Goal: Information Seeking & Learning: Learn about a topic

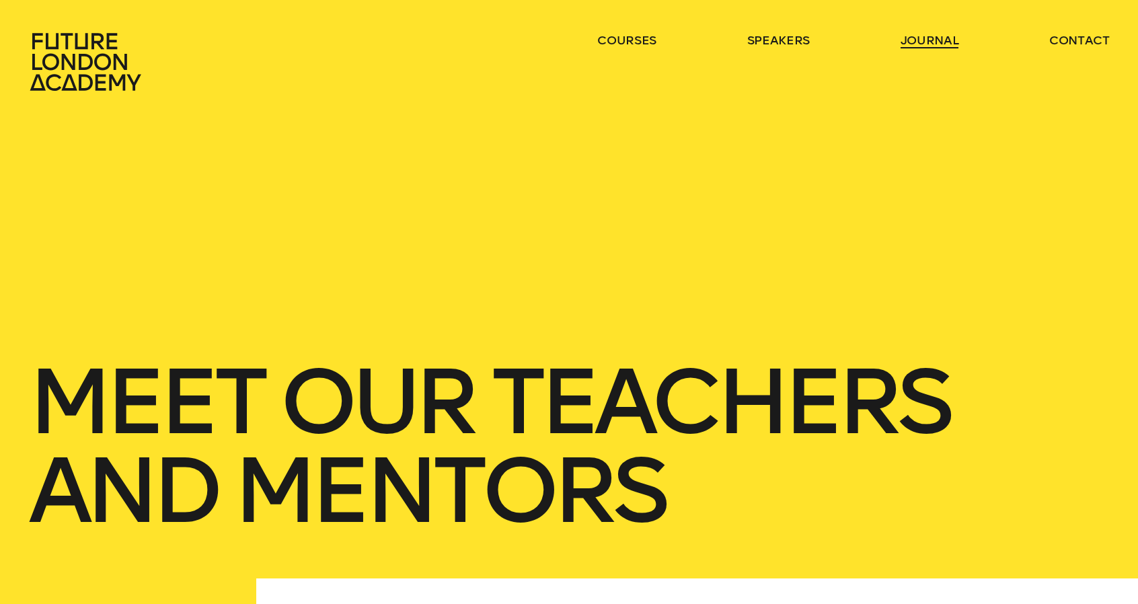
click at [946, 36] on link "journal" at bounding box center [929, 40] width 59 height 16
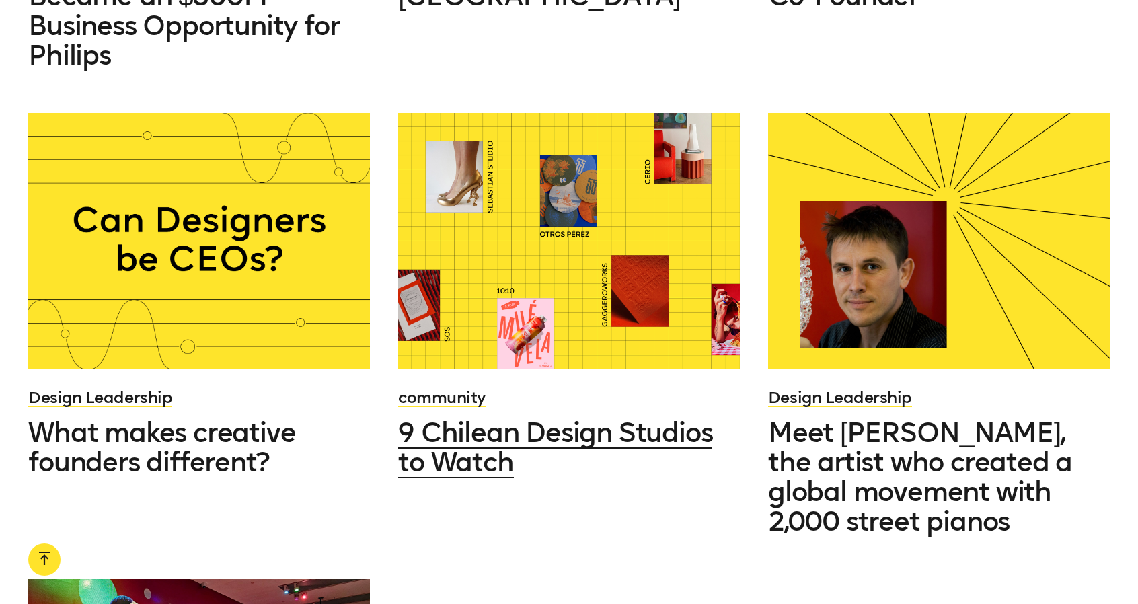
scroll to position [1621, 0]
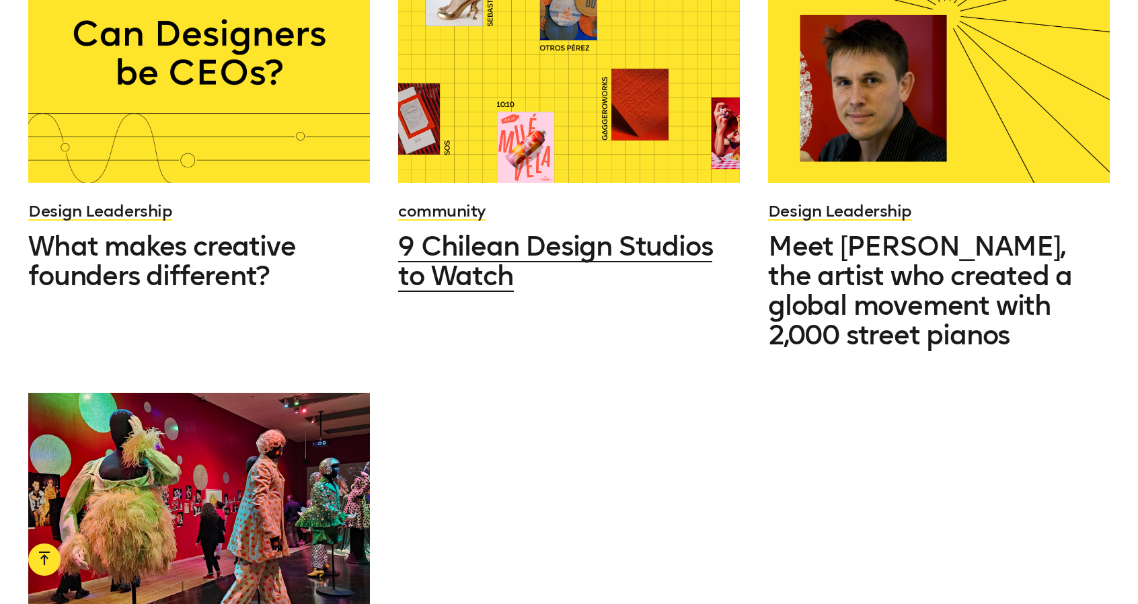
click at [502, 264] on span "9 Chilean Design Studios to Watch" at bounding box center [555, 261] width 314 height 62
